Goal: Task Accomplishment & Management: Use online tool/utility

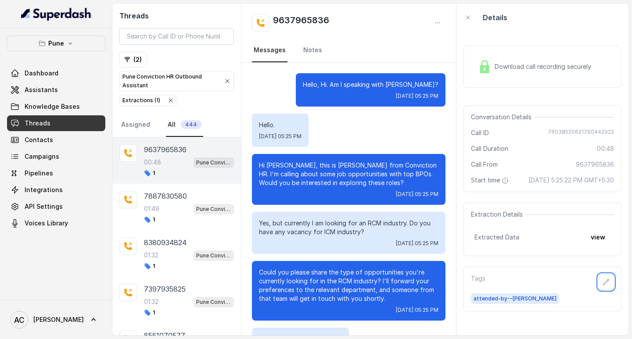
click at [162, 160] on div "00:48 Pune Conviction HR Outbound Assistant" at bounding box center [189, 162] width 90 height 11
drag, startPoint x: 329, startPoint y: 23, endPoint x: 262, endPoint y: 22, distance: 66.7
click at [262, 22] on div "9637965836" at bounding box center [348, 23] width 193 height 18
copy h2 "9637965836"
click at [602, 286] on icon "button" at bounding box center [605, 282] width 7 height 7
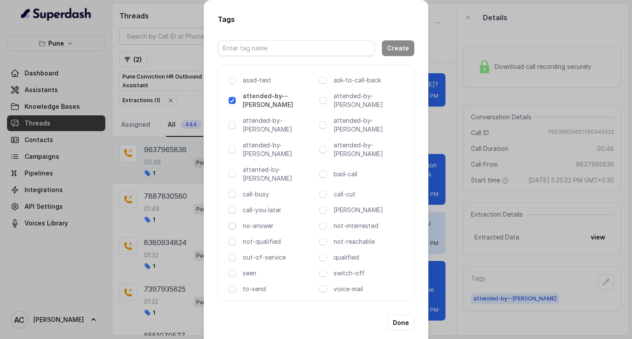
click at [233, 222] on span at bounding box center [232, 225] width 7 height 7
drag, startPoint x: 401, startPoint y: 293, endPoint x: 366, endPoint y: 282, distance: 37.2
click at [401, 315] on button "Done" at bounding box center [400, 323] width 27 height 16
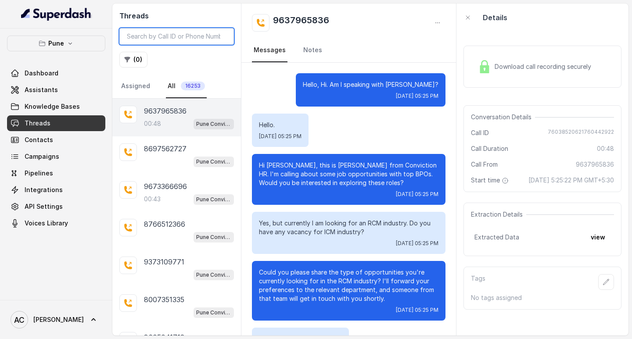
scroll to position [85, 0]
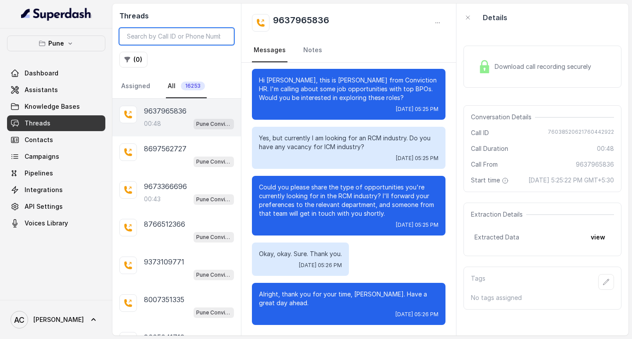
click at [182, 35] on input "search" at bounding box center [176, 36] width 114 height 17
paste input "8087649237"
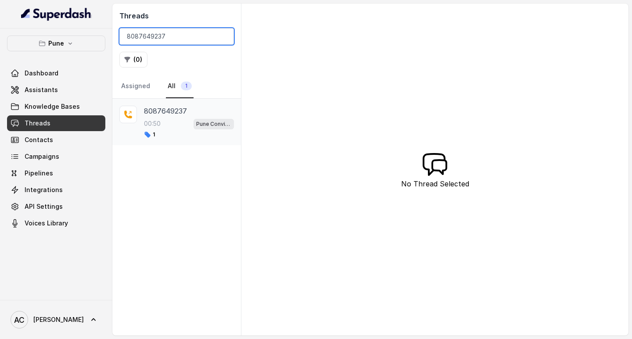
type input "8087649237"
click at [160, 111] on p "8087649237" at bounding box center [165, 111] width 43 height 11
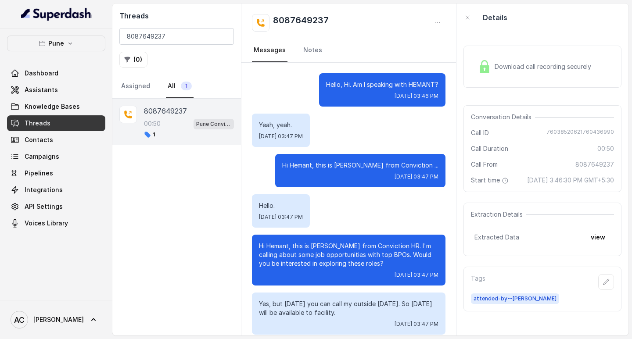
scroll to position [238, 0]
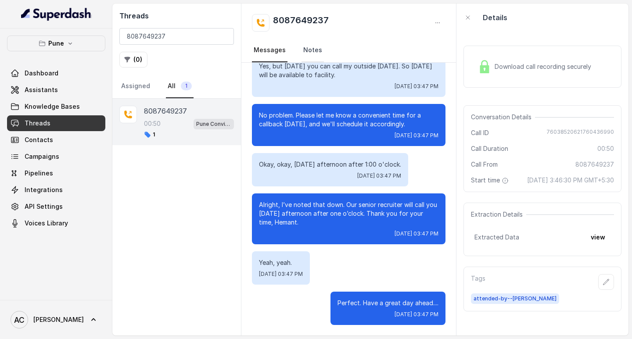
click at [310, 48] on link "Notes" at bounding box center [312, 51] width 22 height 24
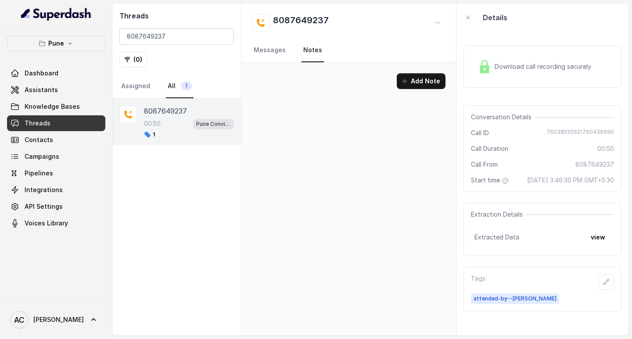
scroll to position [0, 0]
click at [420, 78] on button "Add Note" at bounding box center [421, 81] width 49 height 16
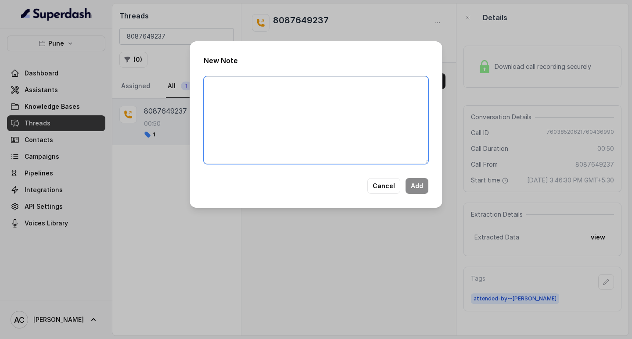
click at [217, 105] on textarea at bounding box center [316, 120] width 225 height 88
paste textarea "Name: Contact number: Recruiter: Name of the attender: Comments: AI Improvement:"
click at [243, 107] on textarea "Name: Contact number: Recruiter: Name of the attender: Comments: AI Improvement:" at bounding box center [316, 120] width 225 height 88
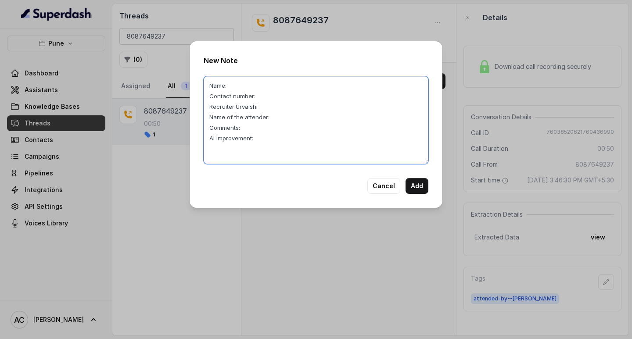
click at [297, 119] on textarea "Name: Contact number: Recruiter:Urvaishi Name of the attender: Comments: AI Imp…" at bounding box center [316, 120] width 225 height 88
click at [243, 82] on textarea "Name: Contact number: Recruiter:Urvaishi Name of the attender:komal Comments: A…" at bounding box center [316, 120] width 225 height 88
click at [251, 129] on textarea "Name:Hemant Contact number: Recruiter:Urvaishi Name of the attender:komal Comme…" at bounding box center [316, 120] width 225 height 88
paste textarea "8087649237"
click at [265, 93] on textarea "Name:Hemant Contact number: Recruiter:Urvaishi Name of the attender:komal Comme…" at bounding box center [316, 120] width 225 height 88
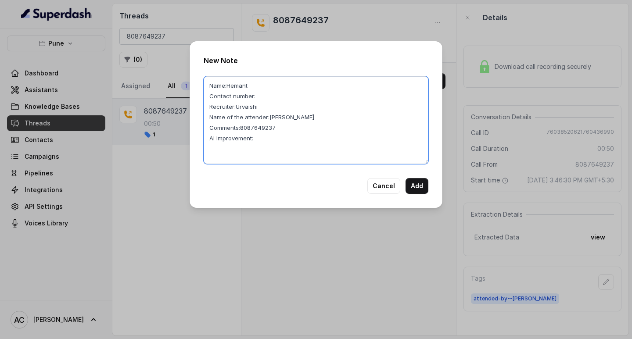
paste textarea "8087649237"
drag, startPoint x: 240, startPoint y: 128, endPoint x: 281, endPoint y: 132, distance: 41.0
click at [281, 132] on textarea "Name:Hemant Contact number:8087649237 Recruiter:Urvaishi Name of the attender:k…" at bounding box center [316, 120] width 225 height 88
type textarea "Name:Hemant Contact number:8087649237 Recruiter:Urvaishi Name of the attender:k…"
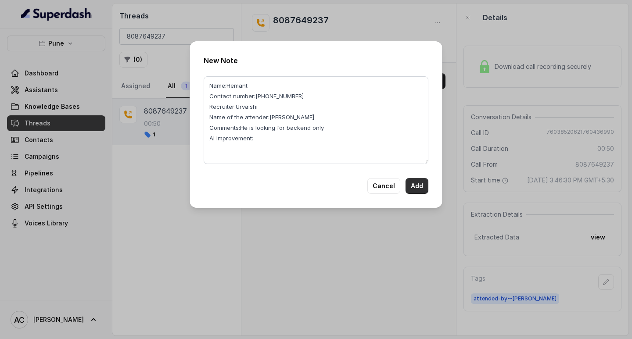
click at [415, 185] on button "Add" at bounding box center [416, 186] width 23 height 16
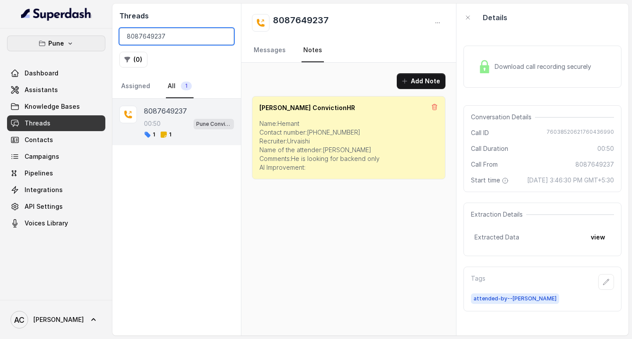
drag, startPoint x: 172, startPoint y: 39, endPoint x: 102, endPoint y: 37, distance: 70.6
click at [102, 37] on div "Pune Dashboard Assistants Knowledge Bases Threads Contacts Campaigns Pipelines …" at bounding box center [316, 169] width 632 height 339
click at [222, 37] on input "8087649237" at bounding box center [176, 36] width 114 height 17
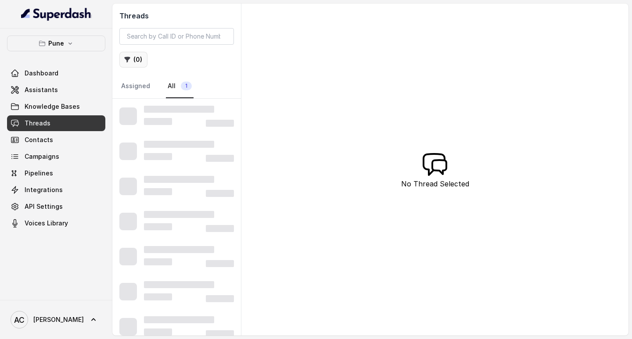
click at [137, 55] on button "( 0 )" at bounding box center [133, 60] width 28 height 16
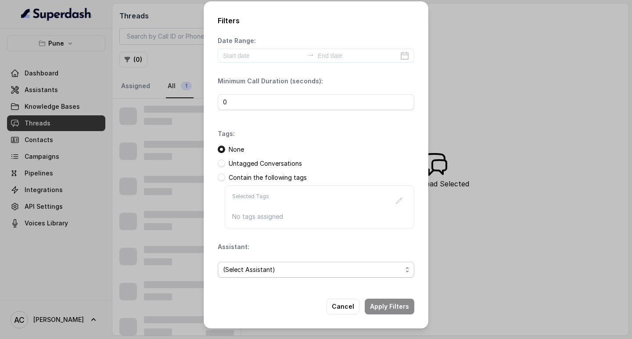
click at [235, 267] on span "(Select Assistant)" at bounding box center [312, 269] width 179 height 11
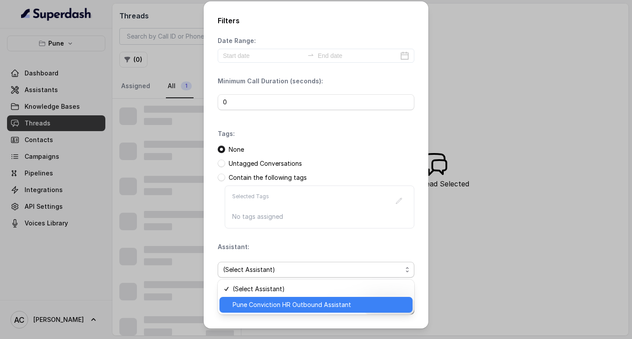
click at [242, 301] on span "Pune Conviction HR Outbound Assistant" at bounding box center [319, 305] width 175 height 11
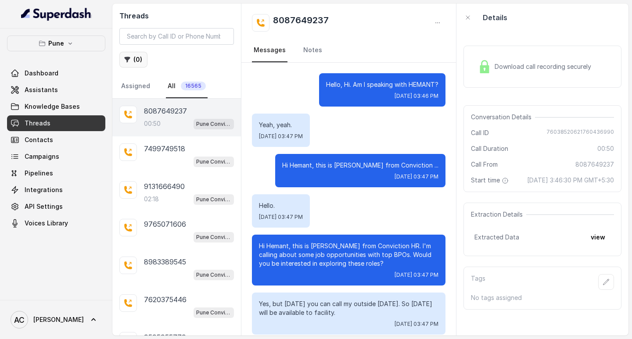
scroll to position [238, 0]
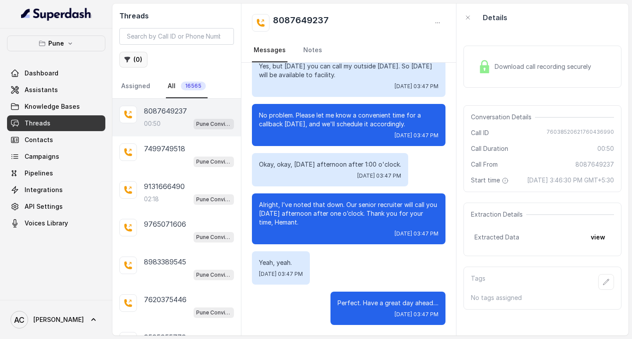
click at [136, 57] on button "( 0 )" at bounding box center [133, 60] width 28 height 16
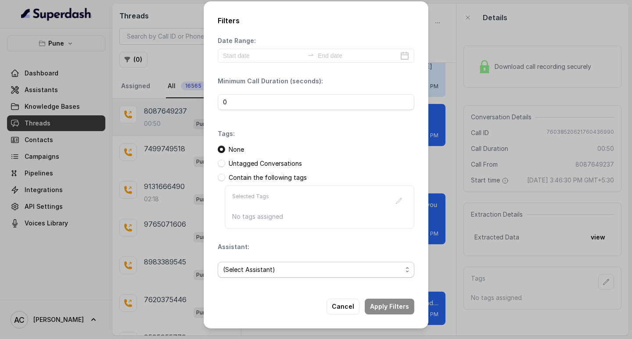
click at [258, 267] on span "(Select Assistant)" at bounding box center [312, 269] width 179 height 11
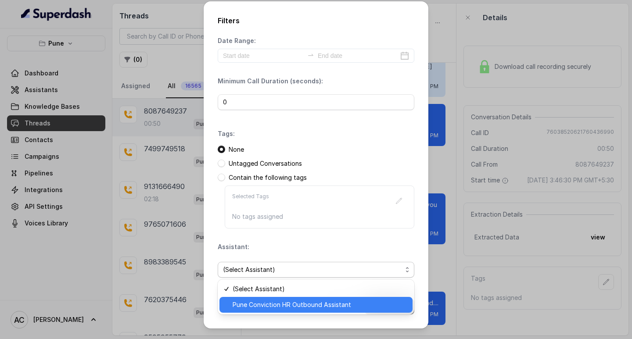
click at [280, 307] on span "Pune Conviction HR Outbound Assistant" at bounding box center [319, 305] width 175 height 11
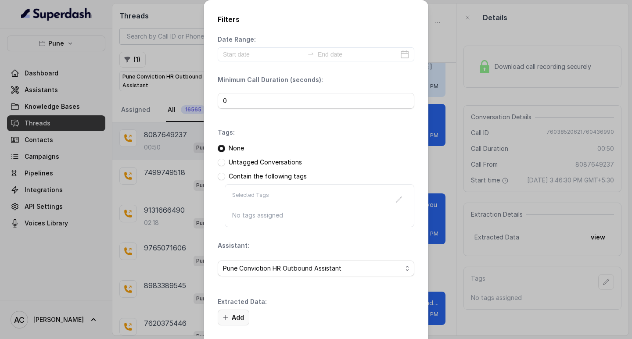
click at [238, 318] on button "Add" at bounding box center [234, 318] width 32 height 16
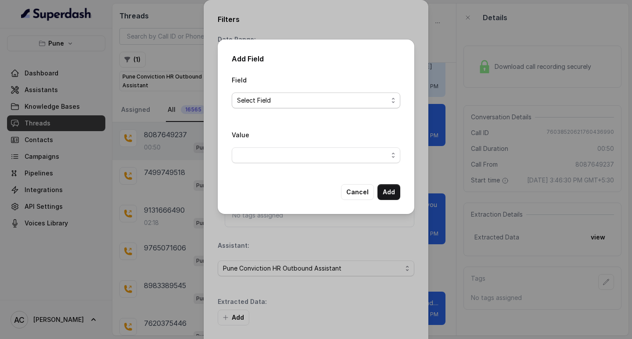
click at [273, 100] on span "Select Field" at bounding box center [312, 100] width 151 height 11
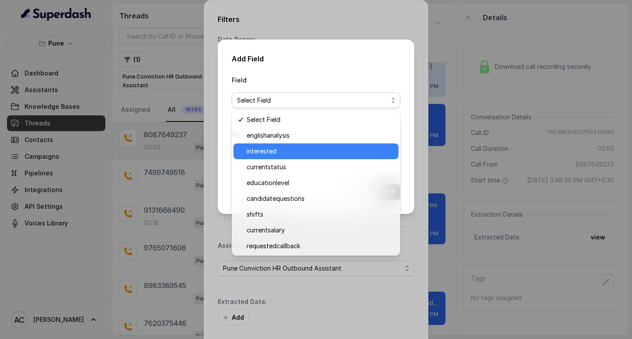
click at [268, 151] on span "interested" at bounding box center [320, 151] width 146 height 11
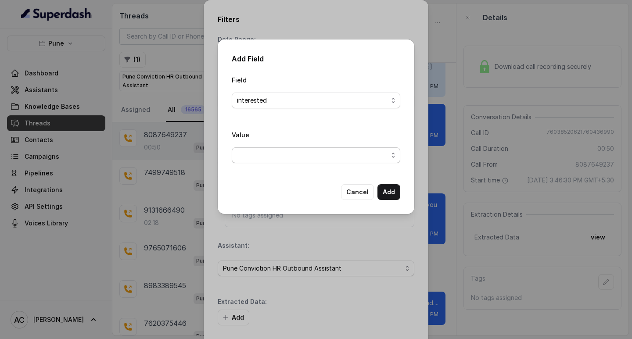
click at [260, 155] on span "button" at bounding box center [316, 155] width 168 height 16
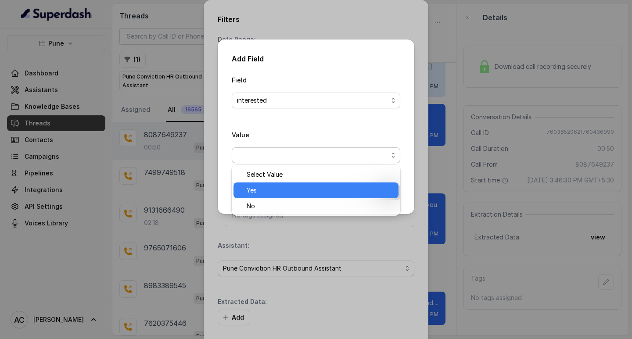
click at [260, 190] on span "Yes" at bounding box center [320, 190] width 146 height 11
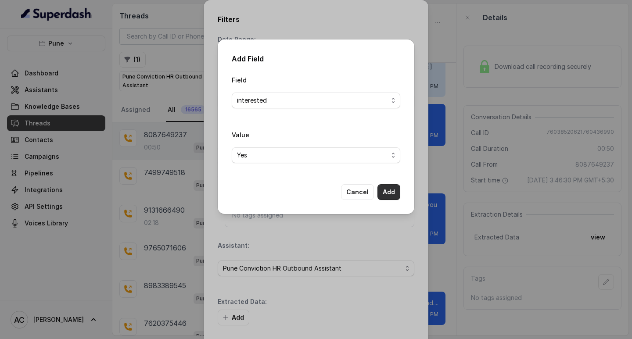
click at [393, 190] on button "Add" at bounding box center [388, 192] width 23 height 16
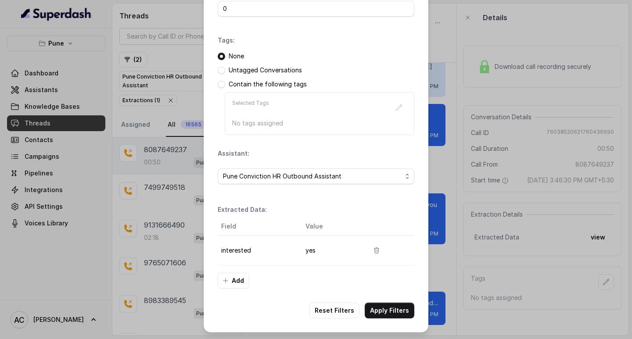
scroll to position [93, 0]
click at [368, 307] on button "Apply Filters" at bounding box center [389, 310] width 50 height 16
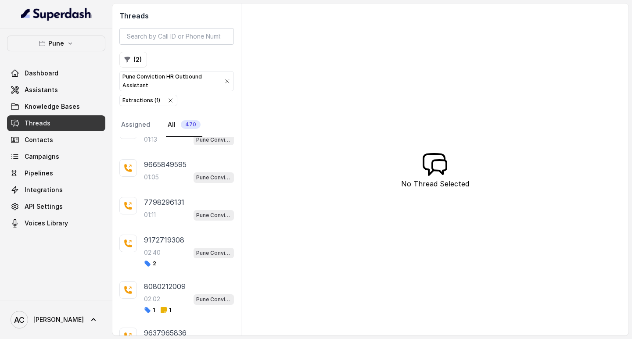
scroll to position [767, 0]
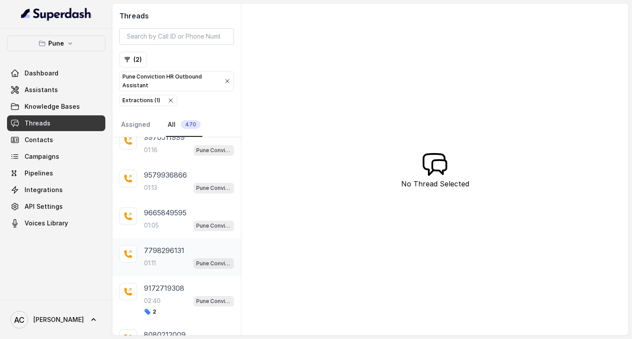
click at [150, 258] on div "01:11 Pune Conviction HR Outbound Assistant" at bounding box center [189, 262] width 90 height 11
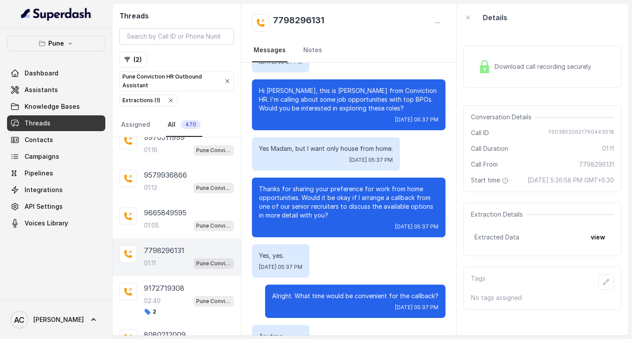
scroll to position [162, 0]
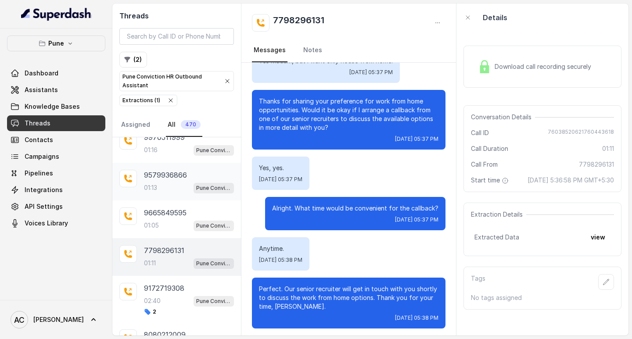
click at [160, 176] on p "9579936866" at bounding box center [165, 175] width 43 height 11
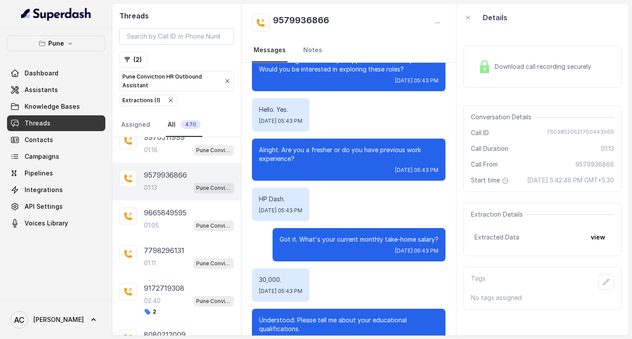
scroll to position [132, 0]
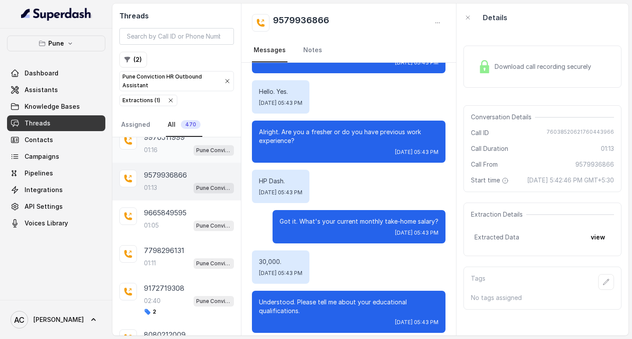
click at [160, 146] on div "01:16 Pune Conviction HR Outbound Assistant" at bounding box center [189, 149] width 90 height 11
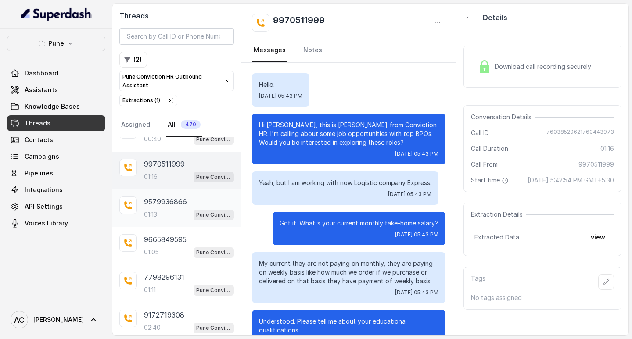
scroll to position [723, 0]
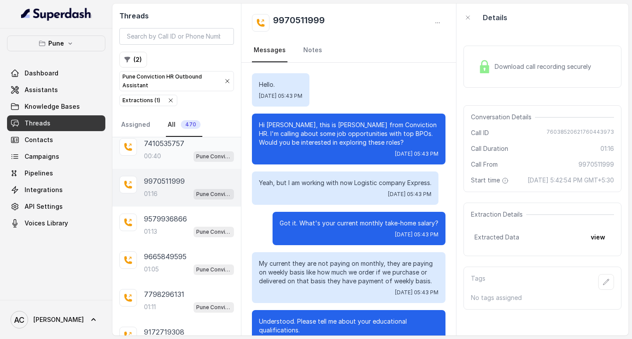
click at [154, 151] on div "00:40 Pune Conviction HR Outbound Assistant" at bounding box center [189, 155] width 90 height 11
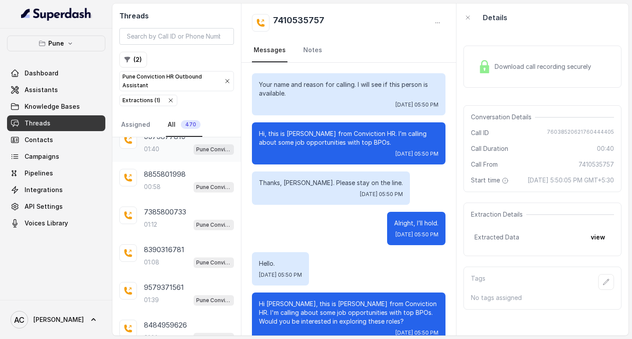
click at [173, 146] on div "01:40 Pune Conviction HR Outbound Assistant" at bounding box center [189, 148] width 90 height 11
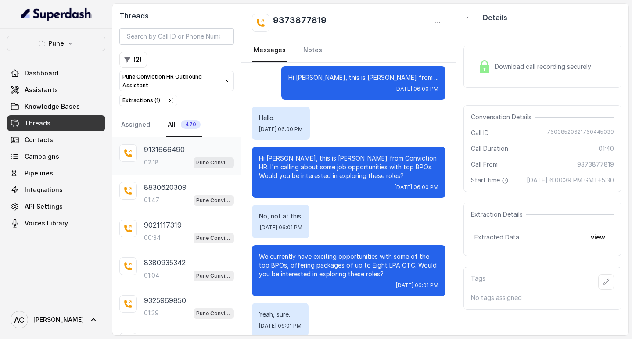
click at [152, 160] on p "02:18" at bounding box center [151, 162] width 15 height 9
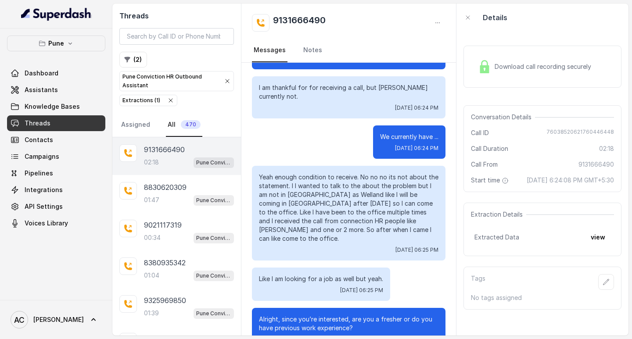
scroll to position [136, 0]
click at [322, 186] on p "Yeah enough condition to receive. No no no its not about the statement. I I wan…" at bounding box center [348, 207] width 179 height 70
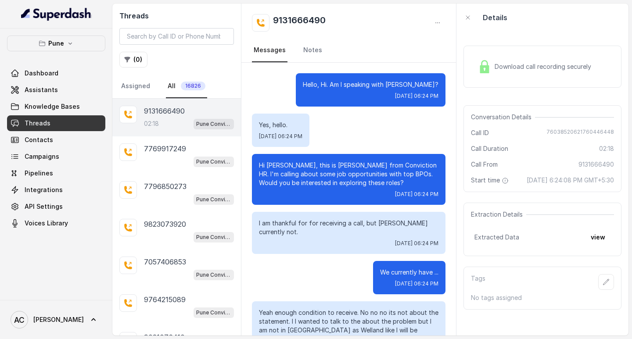
scroll to position [706, 0]
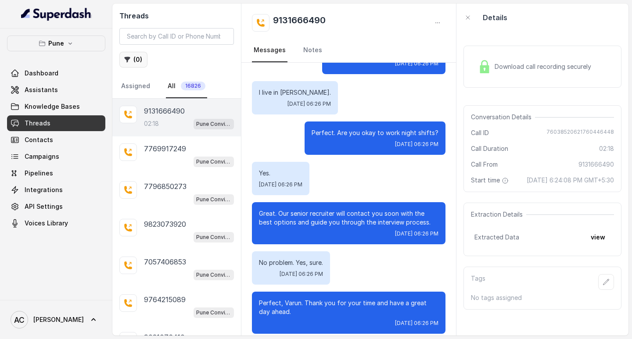
click at [139, 60] on button "( 0 )" at bounding box center [133, 60] width 28 height 16
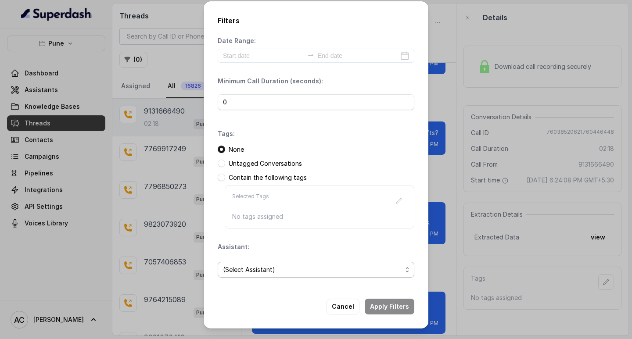
click at [244, 270] on span "(Select Assistant)" at bounding box center [312, 269] width 179 height 11
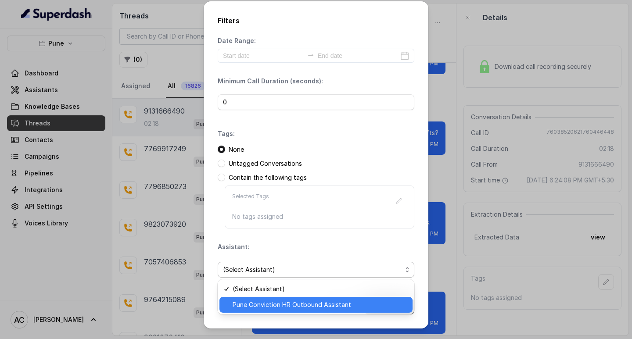
click at [250, 301] on span "Pune Conviction HR Outbound Assistant" at bounding box center [319, 305] width 175 height 11
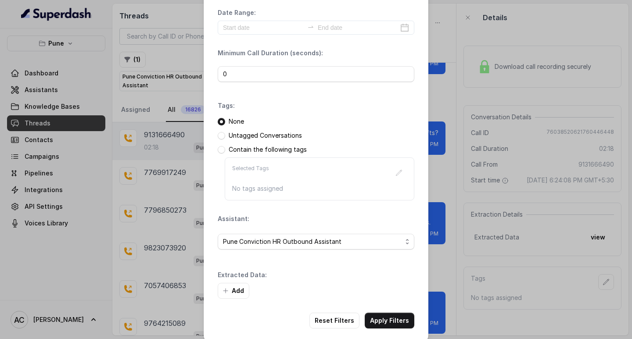
scroll to position [37, 0]
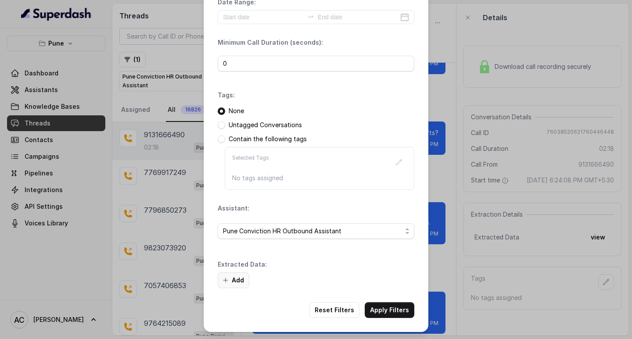
click at [236, 282] on button "Add" at bounding box center [234, 280] width 32 height 16
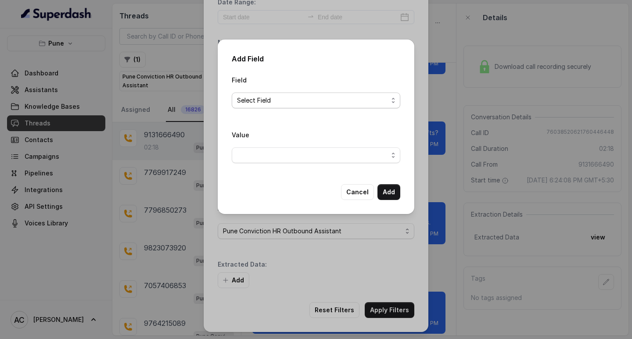
click at [269, 100] on span "Select Field" at bounding box center [312, 100] width 151 height 11
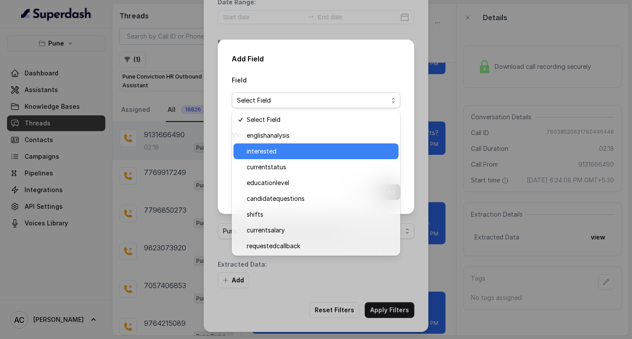
click at [280, 155] on span "interested" at bounding box center [320, 151] width 146 height 11
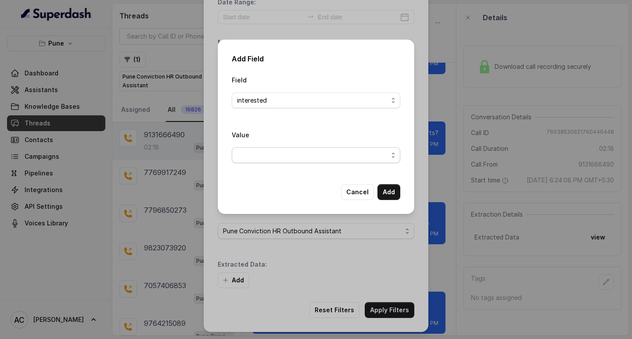
click at [253, 148] on span "button" at bounding box center [316, 155] width 168 height 16
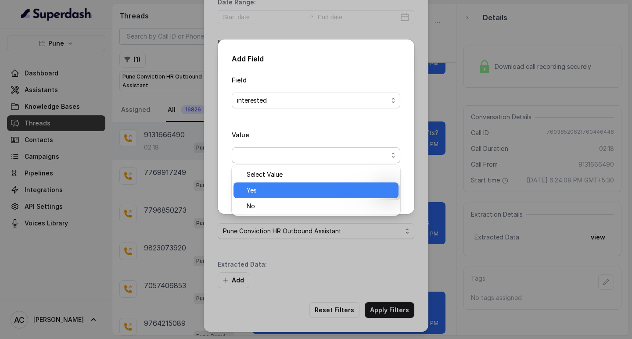
drag, startPoint x: 261, startPoint y: 187, endPoint x: 312, endPoint y: 184, distance: 51.4
click at [262, 187] on span "Yes" at bounding box center [320, 190] width 146 height 11
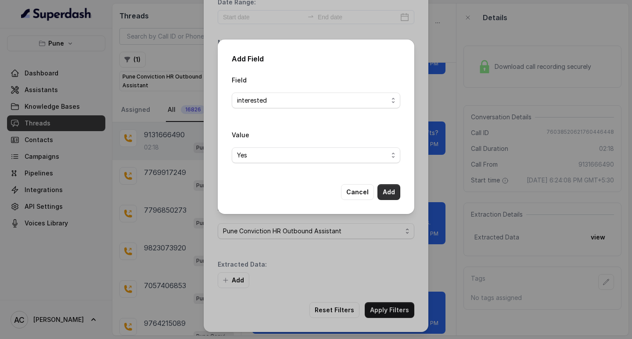
click at [390, 193] on button "Add" at bounding box center [388, 192] width 23 height 16
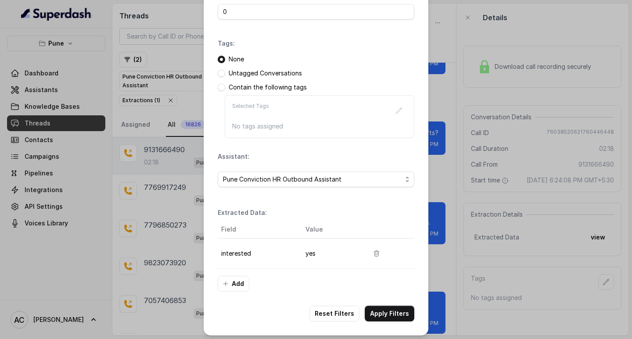
scroll to position [93, 0]
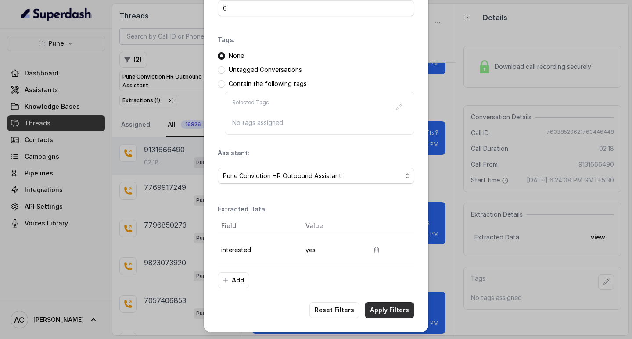
click at [378, 311] on button "Apply Filters" at bounding box center [389, 310] width 50 height 16
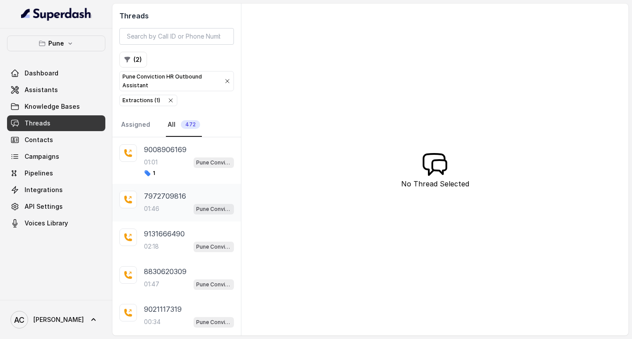
click at [165, 201] on p "7972709816" at bounding box center [165, 196] width 42 height 11
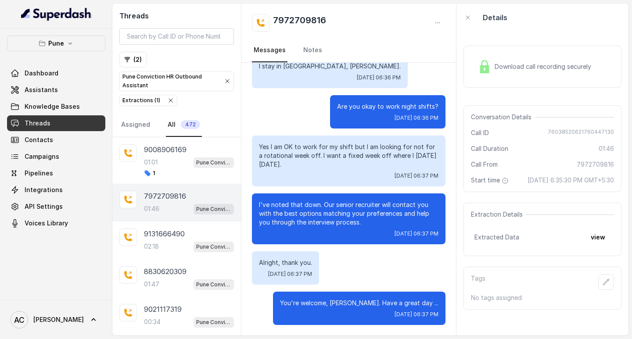
scroll to position [524, 0]
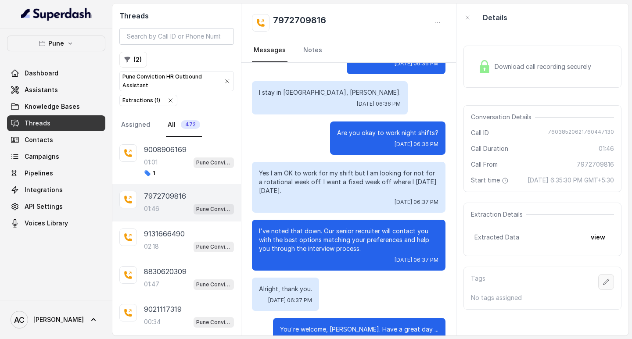
click at [602, 286] on icon "button" at bounding box center [605, 282] width 7 height 7
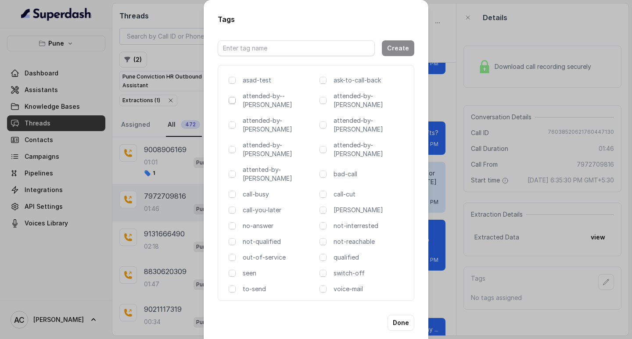
click at [232, 104] on span at bounding box center [232, 100] width 7 height 7
click at [236, 102] on div "attended-by--komal" at bounding box center [272, 101] width 87 height 18
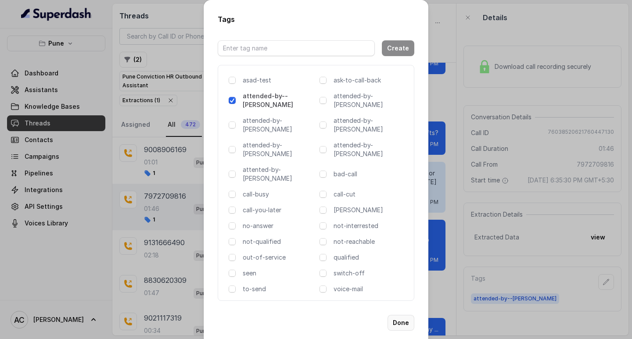
click at [402, 315] on button "Done" at bounding box center [400, 323] width 27 height 16
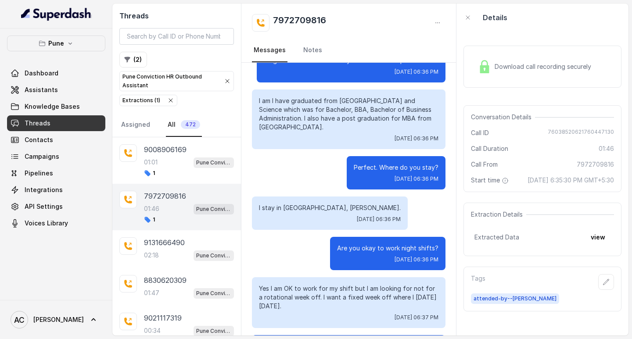
scroll to position [392, 0]
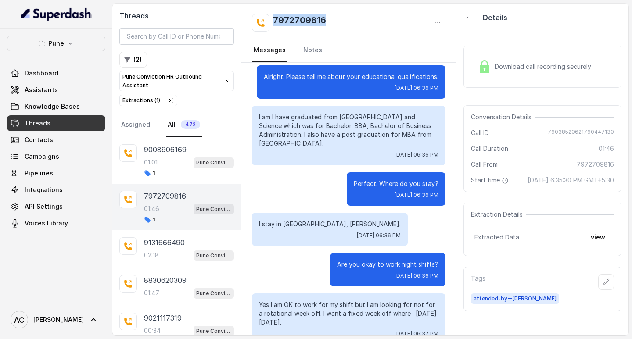
drag, startPoint x: 330, startPoint y: 21, endPoint x: 272, endPoint y: 21, distance: 57.9
click at [272, 21] on div "7972709816" at bounding box center [348, 23] width 193 height 18
copy h2 "7972709816"
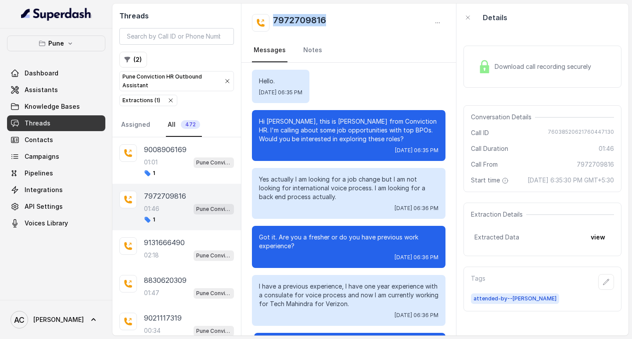
scroll to position [0, 0]
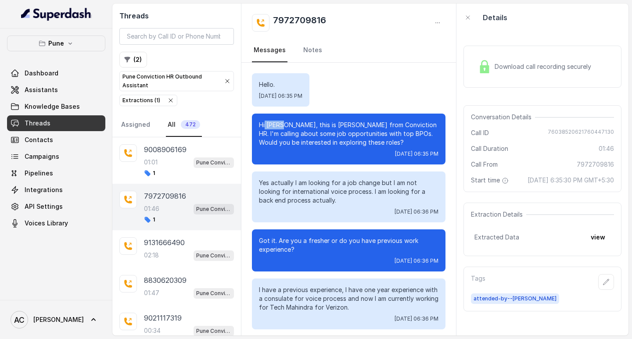
drag, startPoint x: 279, startPoint y: 127, endPoint x: 264, endPoint y: 124, distance: 15.1
click at [264, 124] on p "Hi [PERSON_NAME], this is [PERSON_NAME] from Conviction HR. I'm calling about s…" at bounding box center [348, 134] width 179 height 26
copy p "Atul,"
click at [269, 125] on p "Hi [PERSON_NAME], this is [PERSON_NAME] from Conviction HR. I'm calling about s…" at bounding box center [348, 134] width 179 height 26
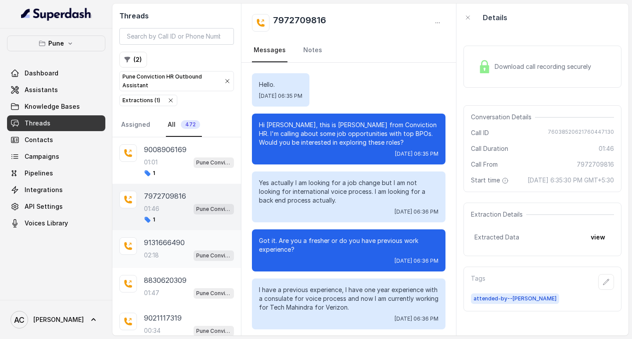
click at [157, 248] on div "9131666490 02:18 Pune Conviction HR Outbound Assistant" at bounding box center [189, 249] width 90 height 24
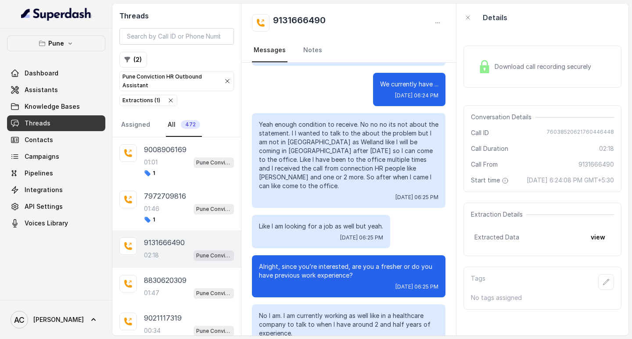
scroll to position [180, 0]
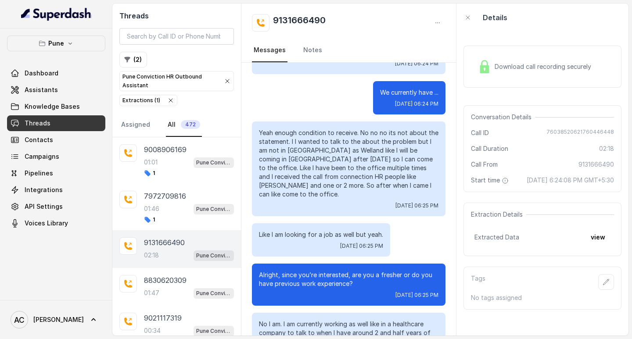
click at [154, 243] on p "9131666490" at bounding box center [164, 242] width 41 height 11
click at [163, 286] on div "8830620309 01:47 Pune Conviction HR Outbound Assistant" at bounding box center [189, 287] width 90 height 24
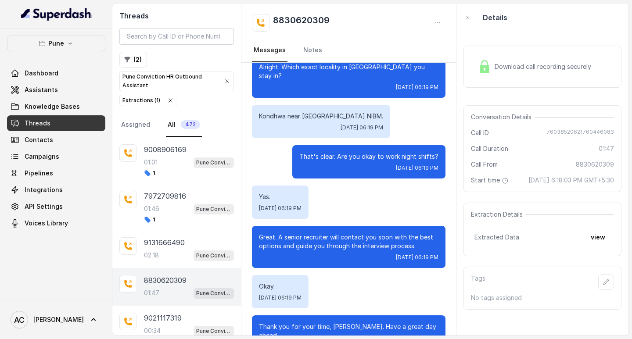
scroll to position [699, 0]
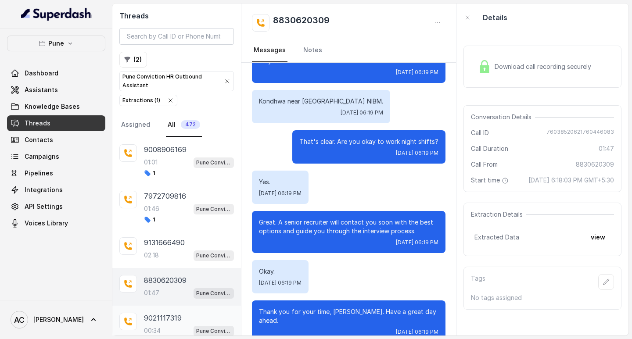
click at [167, 317] on p "9021117319" at bounding box center [163, 318] width 38 height 11
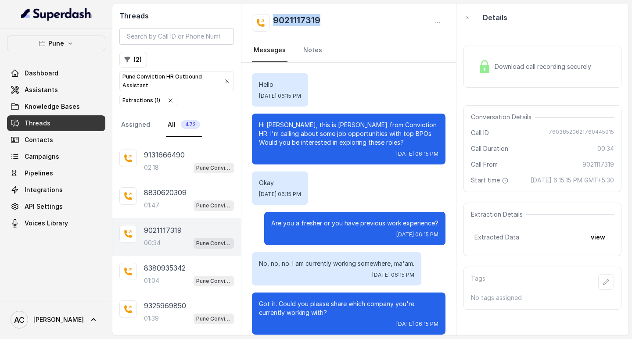
drag, startPoint x: 325, startPoint y: 20, endPoint x: 263, endPoint y: 19, distance: 61.9
click at [263, 19] on div "9021117319" at bounding box center [348, 23] width 193 height 18
copy h2 "9021117319"
click at [598, 286] on button "button" at bounding box center [606, 282] width 16 height 16
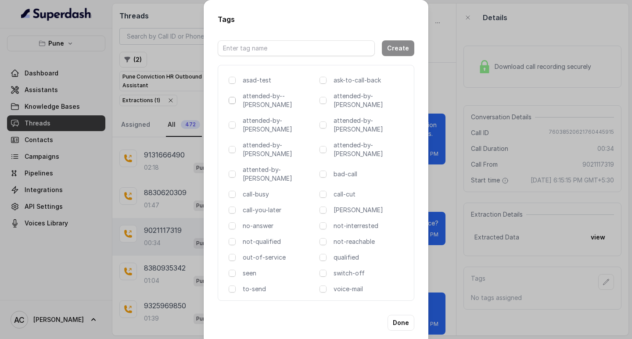
click at [232, 102] on span at bounding box center [232, 100] width 7 height 7
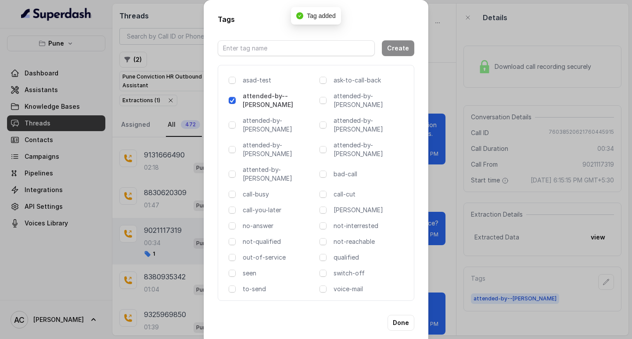
click at [329, 237] on div "not-reachable" at bounding box center [362, 241] width 87 height 9
click at [322, 238] on span at bounding box center [322, 241] width 7 height 7
click at [397, 315] on button "Done" at bounding box center [400, 323] width 27 height 16
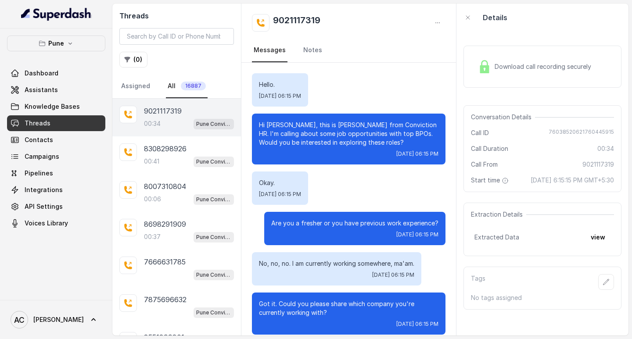
scroll to position [90, 0]
